Goal: Transaction & Acquisition: Book appointment/travel/reservation

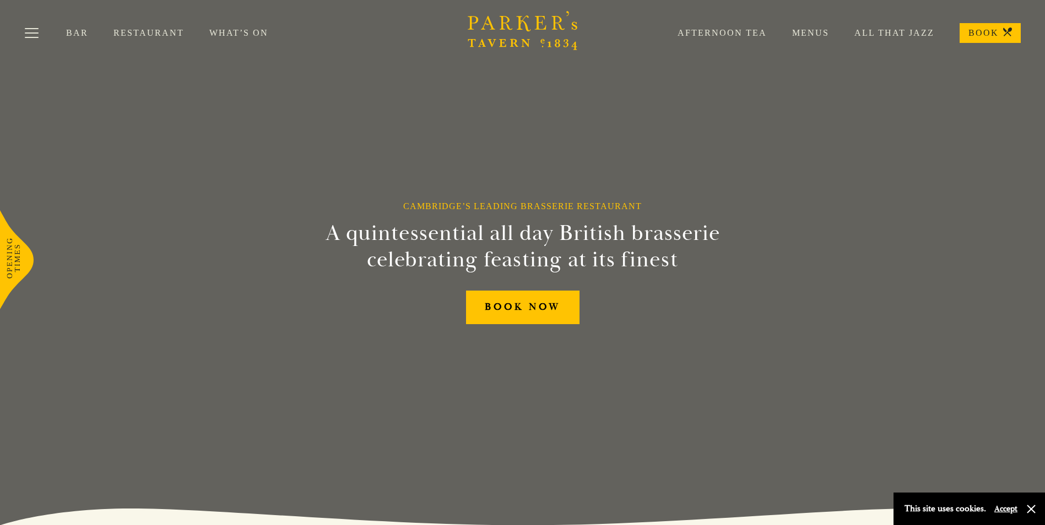
click at [232, 35] on link "What’s On" at bounding box center [251, 33] width 84 height 11
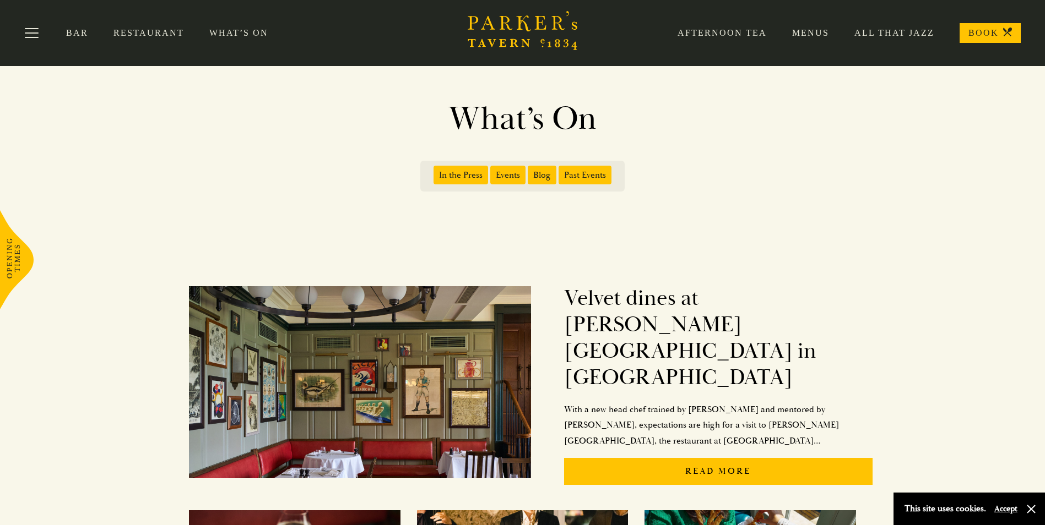
click at [811, 31] on link "Menus" at bounding box center [798, 33] width 62 height 11
click at [995, 31] on link "BOOK" at bounding box center [990, 33] width 61 height 20
click at [806, 34] on link "Menus" at bounding box center [798, 33] width 62 height 11
click at [251, 34] on link "What’s On" at bounding box center [251, 33] width 84 height 11
click at [252, 30] on link "What’s On" at bounding box center [251, 33] width 84 height 11
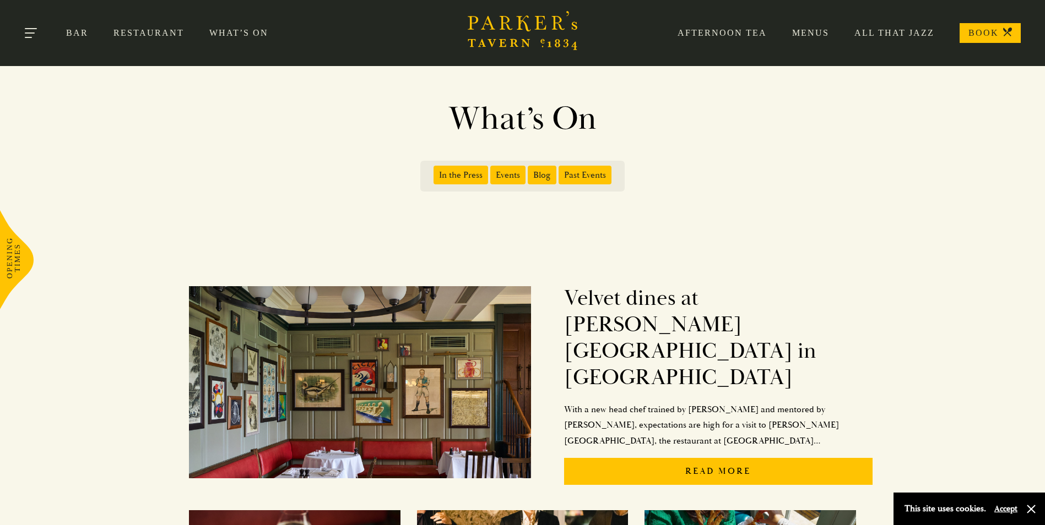
click at [20, 28] on button "Toggle navigation" at bounding box center [31, 35] width 47 height 47
click at [546, 173] on span "Blog" at bounding box center [542, 175] width 29 height 19
click at [530, 171] on input "Blog" at bounding box center [530, 171] width 0 height 0
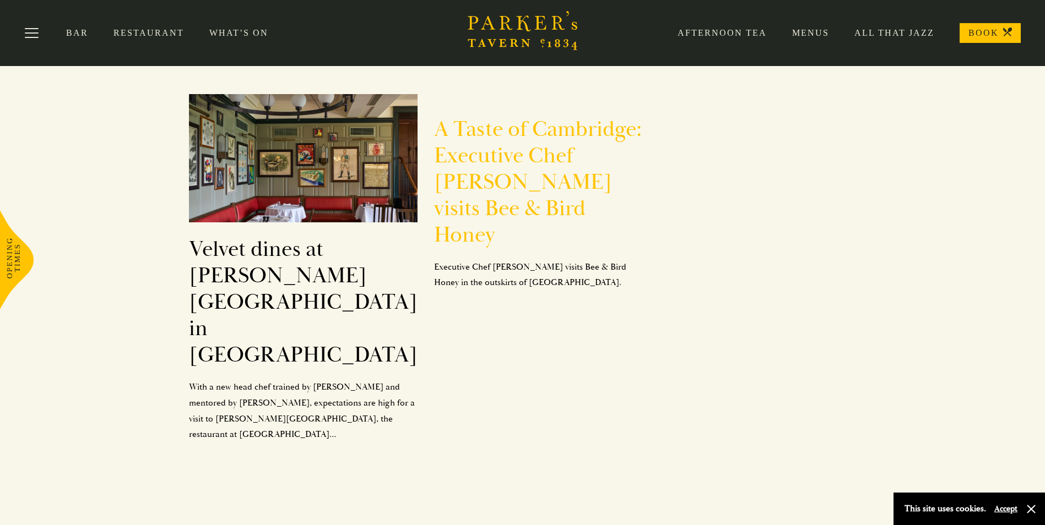
scroll to position [176, 0]
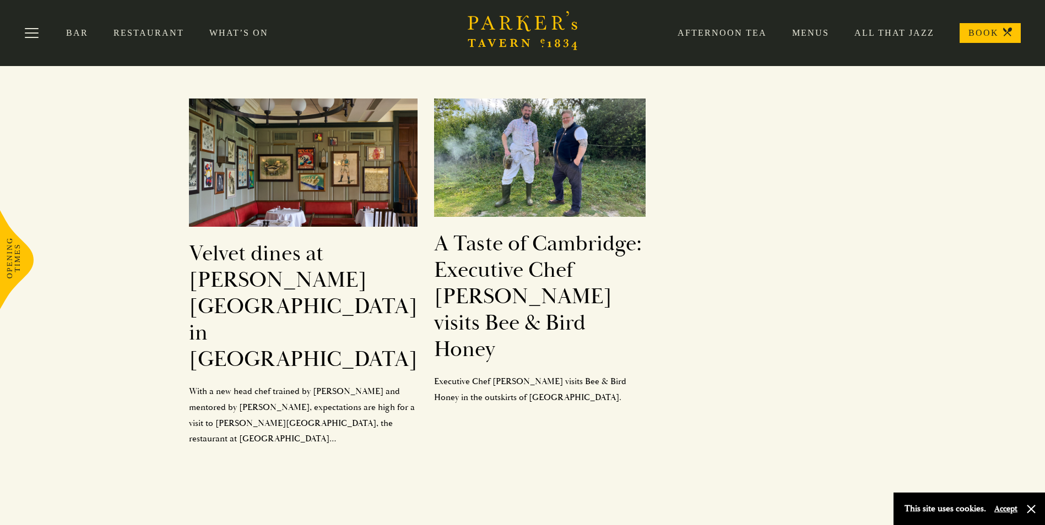
click at [808, 35] on link "Menus" at bounding box center [798, 33] width 62 height 11
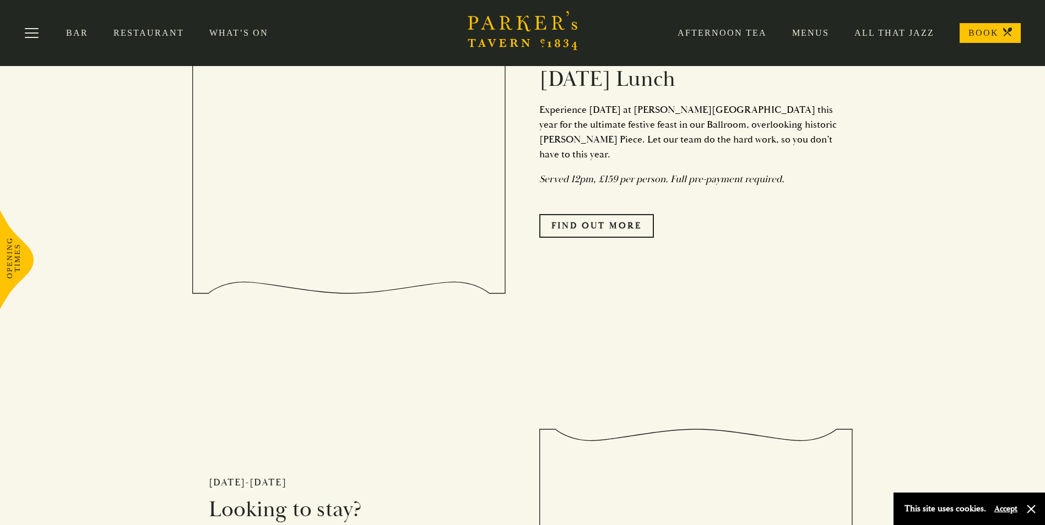
scroll to position [1487, 0]
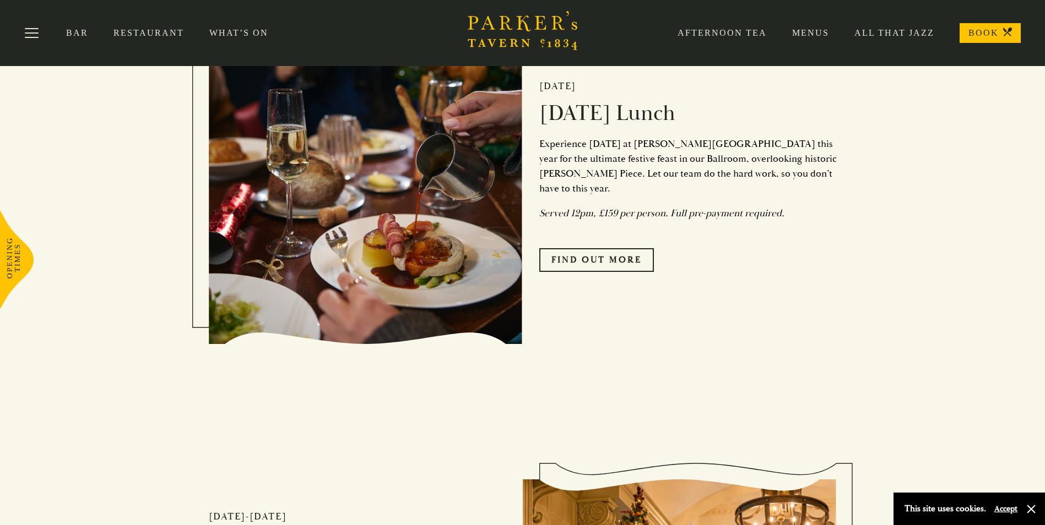
click at [619, 127] on h2 "[DATE] Lunch" at bounding box center [687, 113] width 297 height 26
click at [601, 264] on link "Find Out More" at bounding box center [596, 259] width 115 height 23
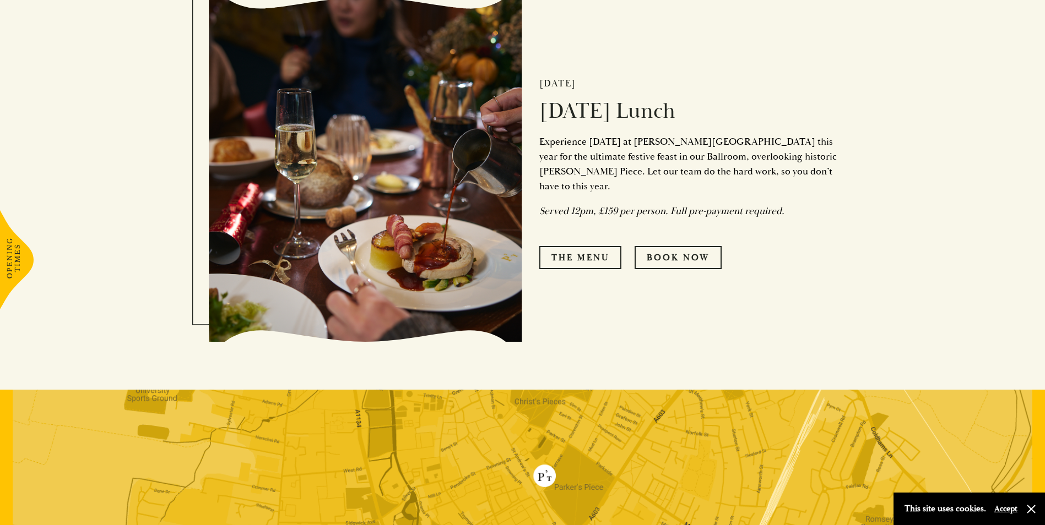
scroll to position [606, 0]
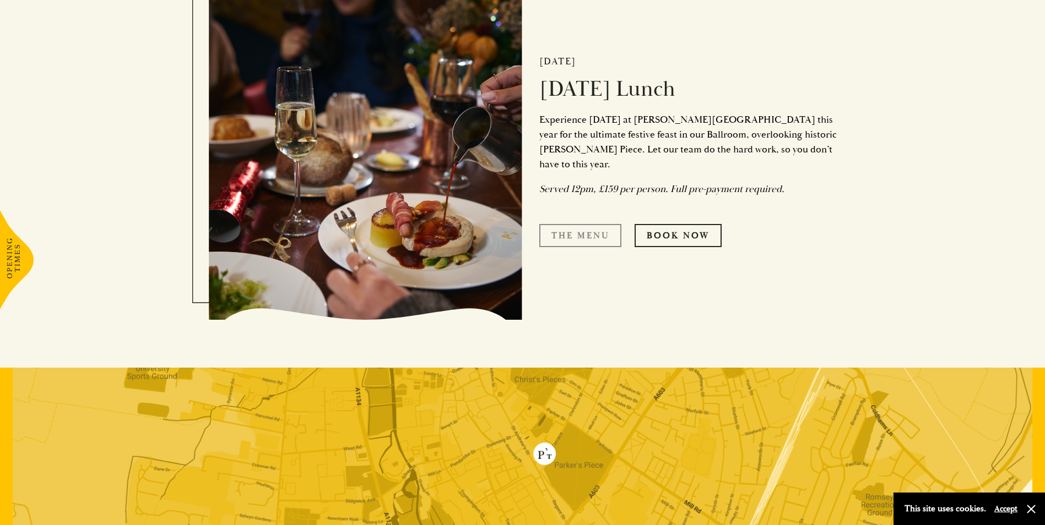
click at [601, 228] on link "The Menu" at bounding box center [580, 235] width 82 height 23
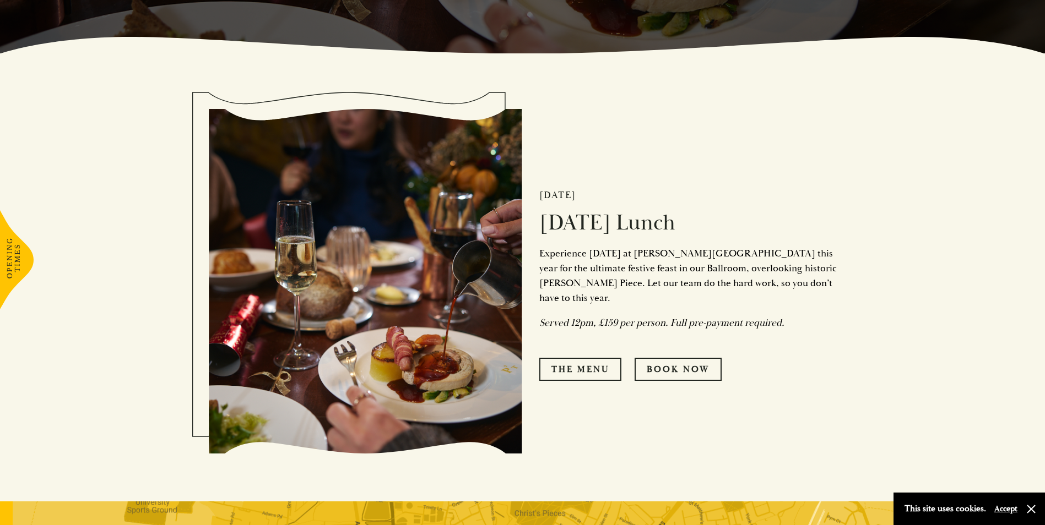
scroll to position [527, 0]
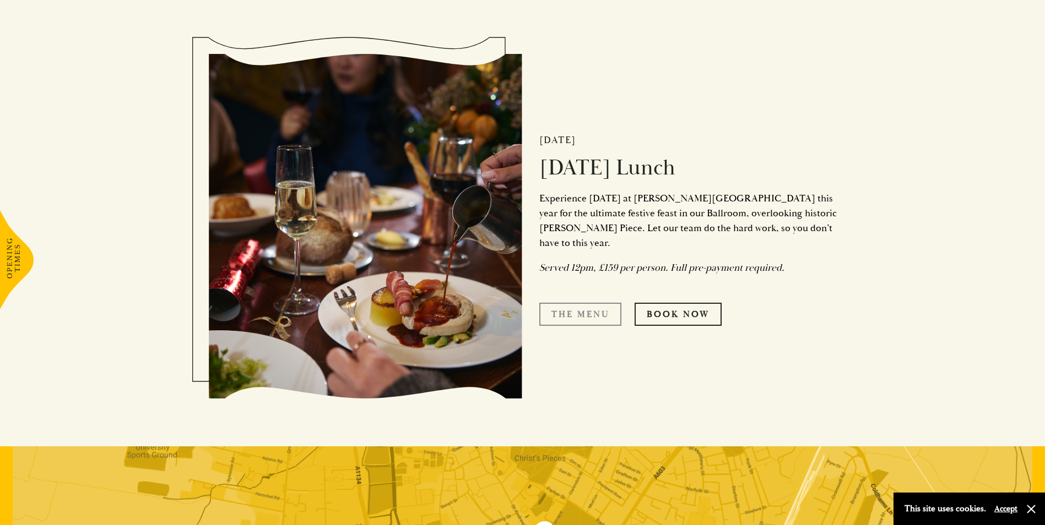
click at [597, 310] on link "The Menu" at bounding box center [580, 314] width 82 height 23
click at [685, 304] on link "Book Now" at bounding box center [678, 314] width 87 height 23
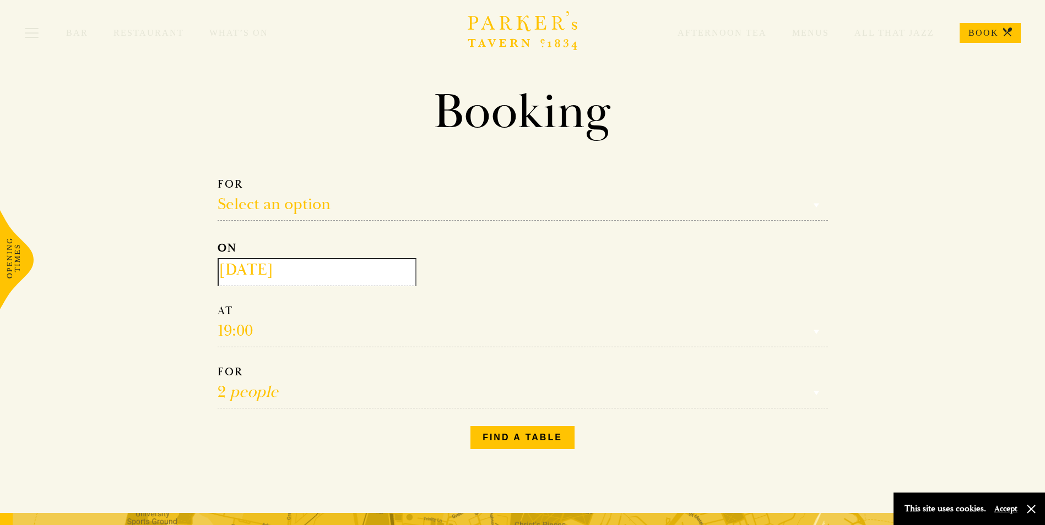
click at [295, 387] on select "1 person 2 people 3 people 4 people 5 people 6 people 7 people 8 people 9 peopl…" at bounding box center [523, 387] width 610 height 44
select select "4"
click at [218, 367] on select "1 person 2 people 3 people 4 people 5 people 6 people 7 people 8 people 9 peopl…" at bounding box center [523, 387] width 610 height 44
click at [349, 205] on select "Select an option Lunch Dinner Afternoon Tea" at bounding box center [523, 199] width 610 height 44
select select "134868"
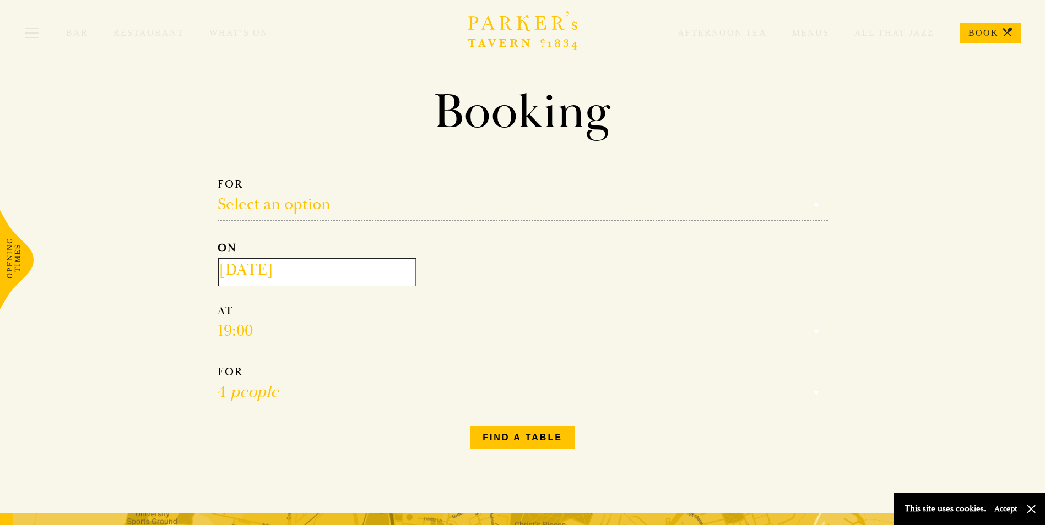
click at [218, 177] on select "Select an option Lunch Dinner Afternoon Tea" at bounding box center [523, 199] width 610 height 44
click at [292, 277] on input "[DATE]" at bounding box center [317, 272] width 199 height 28
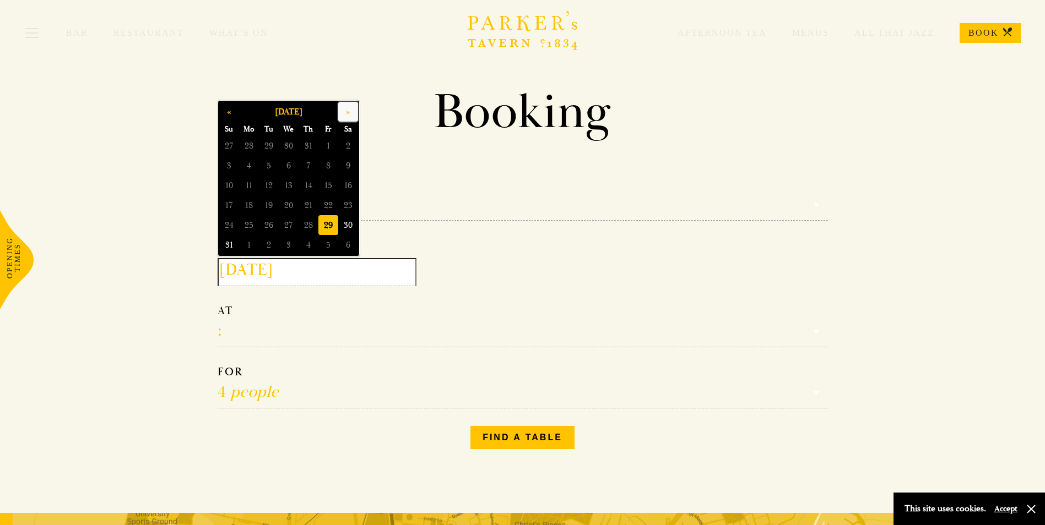
click at [349, 110] on button "»" at bounding box center [348, 112] width 20 height 20
click at [349, 111] on button "»" at bounding box center [348, 112] width 20 height 20
click at [305, 203] on span "25" at bounding box center [309, 206] width 20 height 20
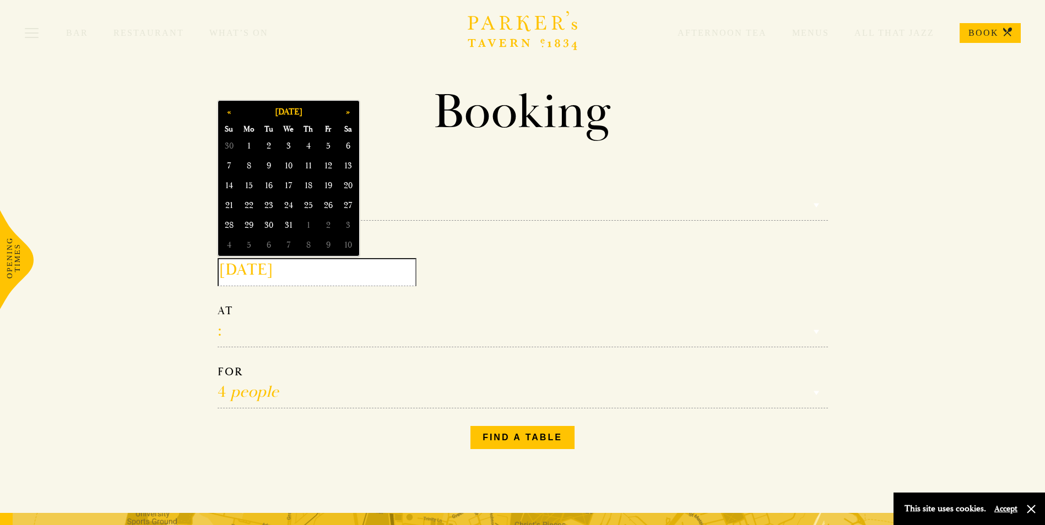
type input "[DATE]"
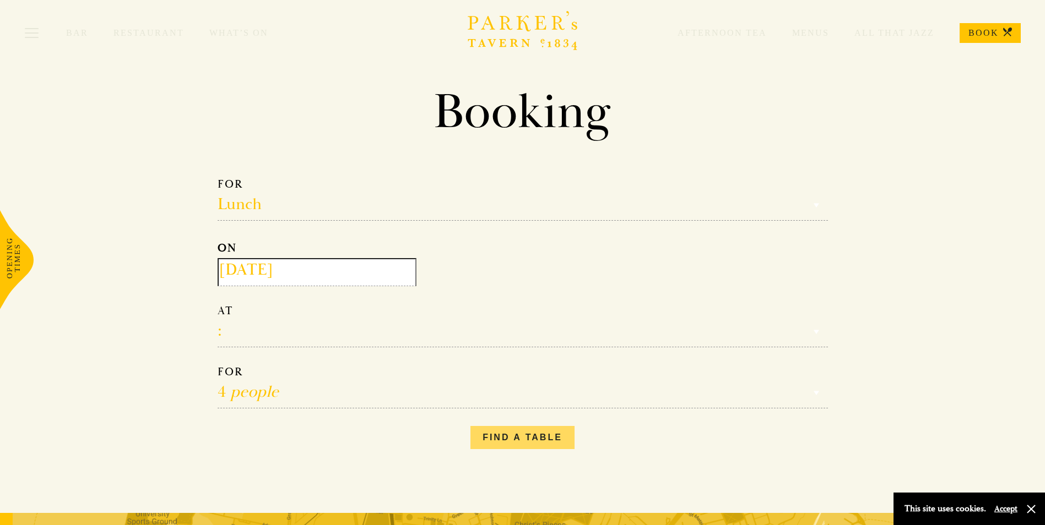
click at [534, 441] on button "Find a table" at bounding box center [522, 437] width 104 height 23
